Goal: Information Seeking & Learning: Find specific page/section

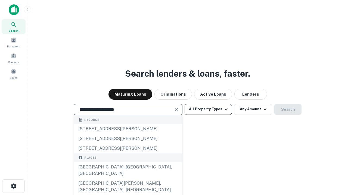
click at [128, 179] on div "[GEOGRAPHIC_DATA], [GEOGRAPHIC_DATA], [GEOGRAPHIC_DATA]" at bounding box center [128, 171] width 108 height 16
click at [208, 109] on button "All Property Types" at bounding box center [207, 109] width 47 height 11
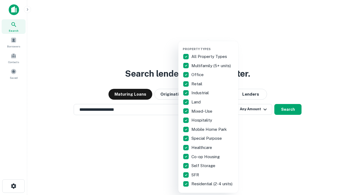
type input "**********"
click at [212, 46] on button "button" at bounding box center [212, 46] width 60 height 0
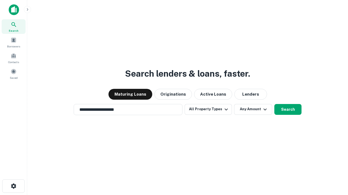
scroll to position [8, 0]
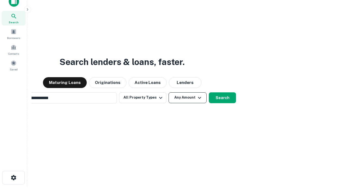
click at [168, 93] on button "Any Amount" at bounding box center [187, 98] width 38 height 11
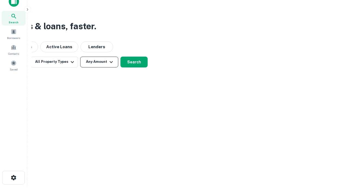
scroll to position [9, 0]
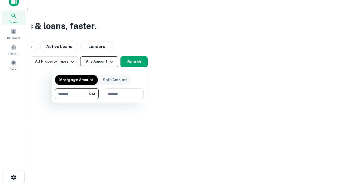
type input "*******"
click at [99, 99] on button "button" at bounding box center [99, 99] width 89 height 0
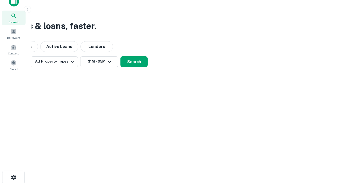
scroll to position [3, 100]
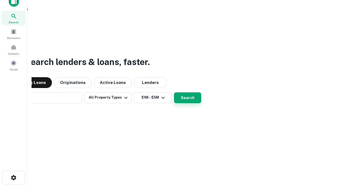
click at [174, 93] on button "Search" at bounding box center [187, 98] width 27 height 11
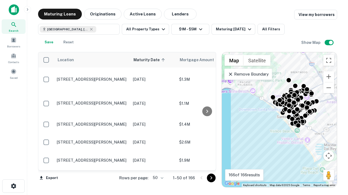
click at [157, 178] on body "Search Borrowers Contacts Saved Maturing Loans Originations Active Loans Lender…" at bounding box center [174, 97] width 348 height 195
click at [157, 165] on li "25" at bounding box center [157, 165] width 16 height 10
